Goal: Task Accomplishment & Management: Complete application form

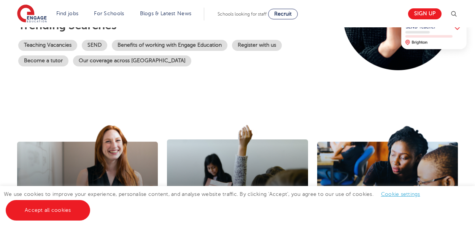
scroll to position [174, 0]
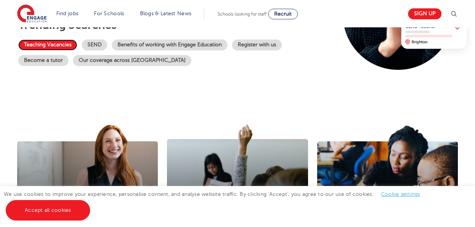
click at [44, 47] on link "Teaching Vacancies" at bounding box center [47, 45] width 59 height 11
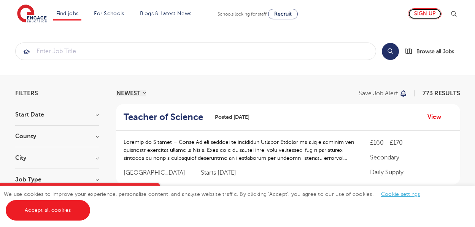
click at [430, 13] on link "Sign up" at bounding box center [424, 13] width 33 height 11
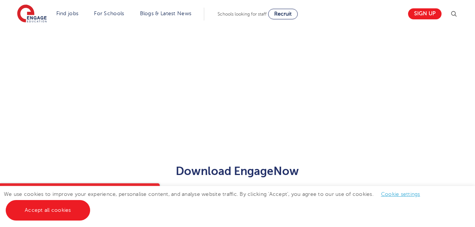
scroll to position [208, 0]
